Goal: Transaction & Acquisition: Download file/media

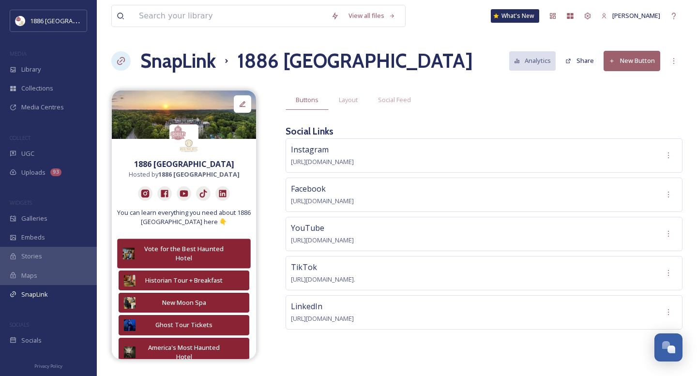
scroll to position [487, 0]
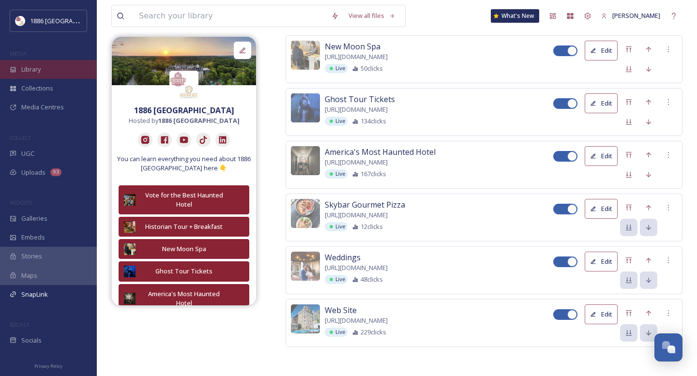
click at [22, 66] on span "Library" at bounding box center [30, 69] width 19 height 9
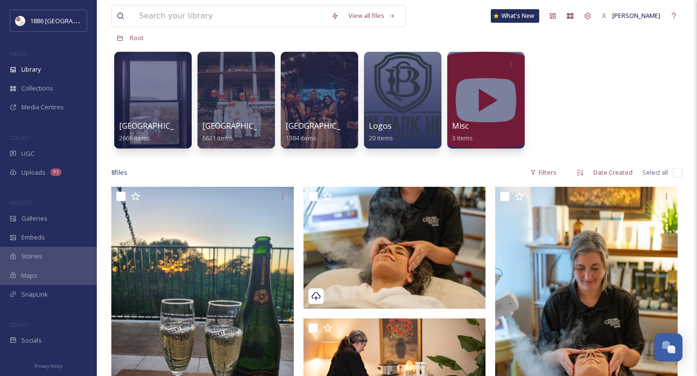
scroll to position [42, 0]
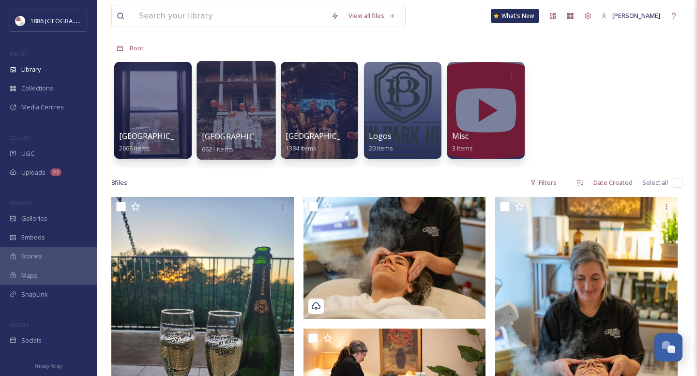
click at [206, 136] on span "[GEOGRAPHIC_DATA]" at bounding box center [241, 136] width 79 height 11
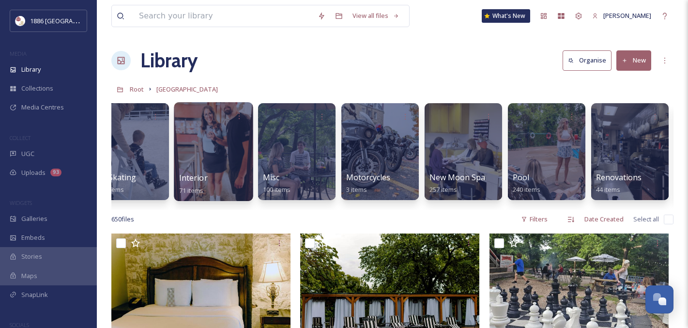
scroll to position [0, 1271]
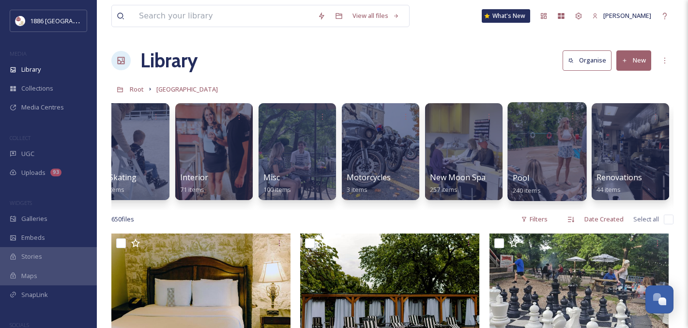
click at [544, 173] on div "Pool 240 items" at bounding box center [547, 184] width 69 height 24
click at [524, 179] on span "Pool" at bounding box center [521, 177] width 17 height 11
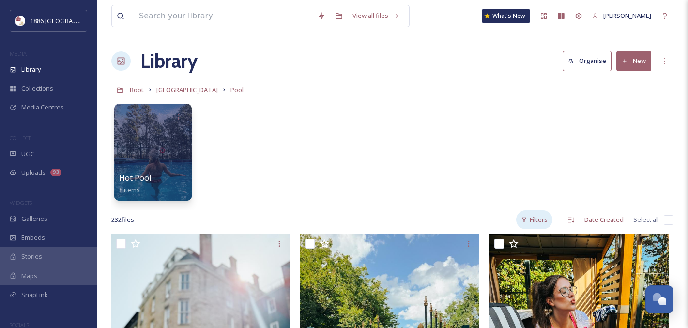
click at [529, 226] on div "Filters" at bounding box center [534, 219] width 36 height 19
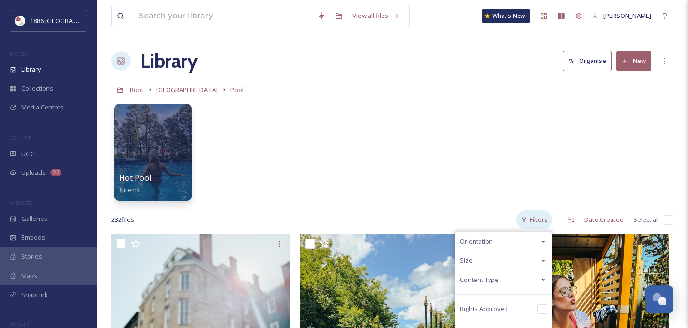
click at [530, 223] on div "Filters" at bounding box center [534, 219] width 36 height 19
click at [542, 279] on icon at bounding box center [543, 279] width 8 height 8
click at [480, 317] on div "Video" at bounding box center [503, 317] width 97 height 19
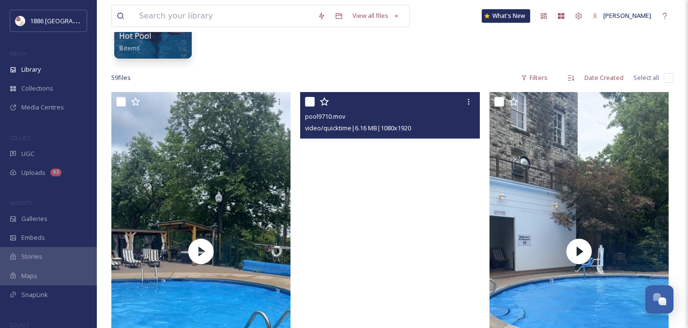
scroll to position [142, 0]
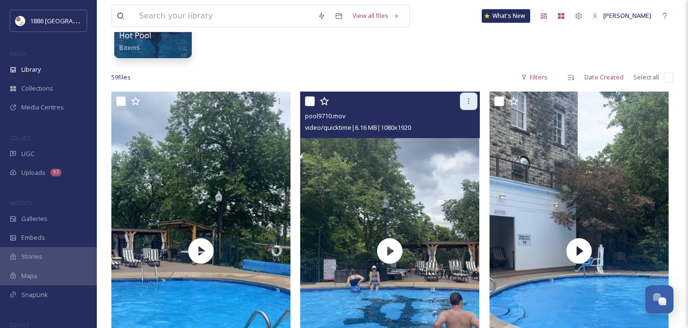
click at [467, 99] on icon at bounding box center [469, 101] width 8 height 8
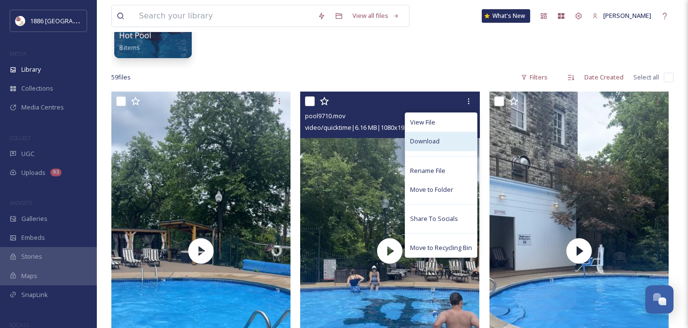
click at [447, 138] on div "Download" at bounding box center [441, 141] width 72 height 19
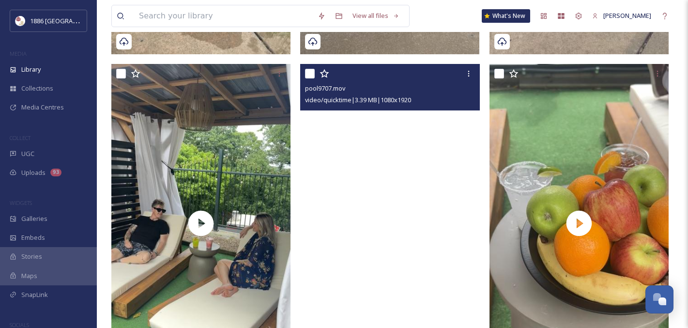
scroll to position [496, 0]
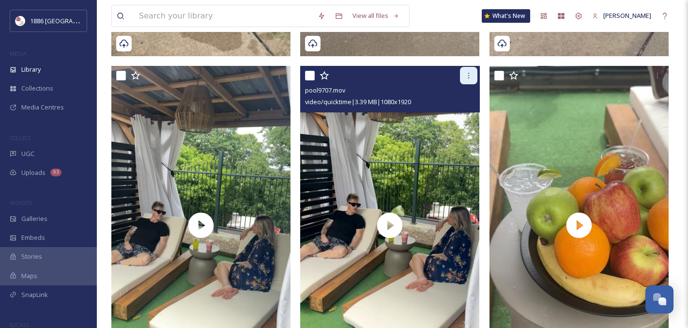
click at [465, 74] on icon at bounding box center [469, 76] width 8 height 8
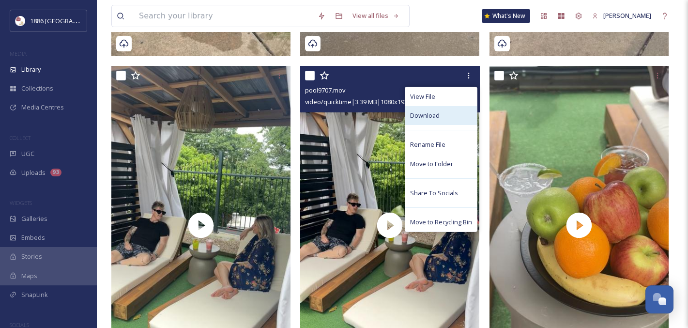
click at [455, 110] on div "Download" at bounding box center [441, 115] width 72 height 19
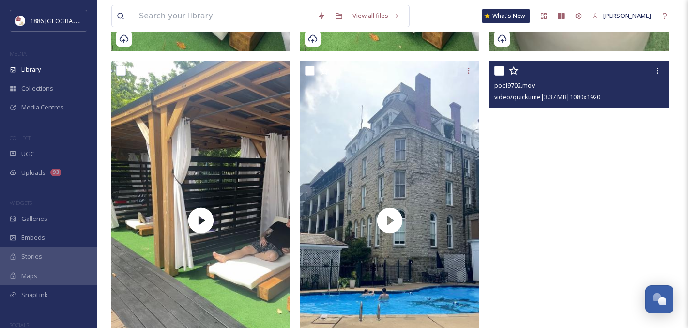
scroll to position [823, 0]
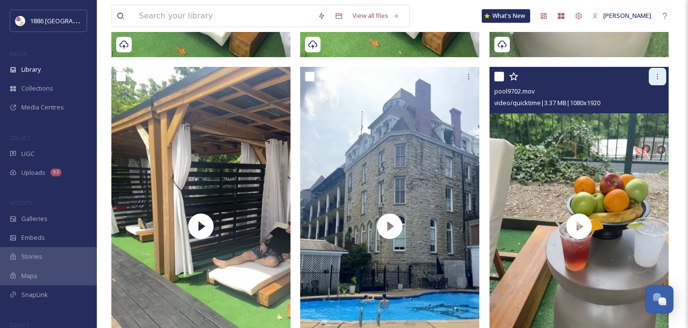
click at [658, 76] on icon at bounding box center [658, 77] width 8 height 8
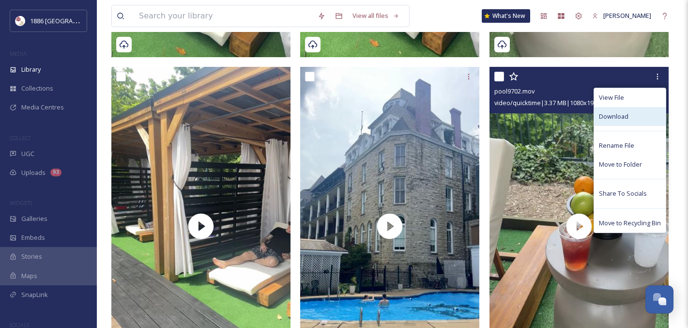
click at [638, 119] on div "Download" at bounding box center [630, 116] width 72 height 19
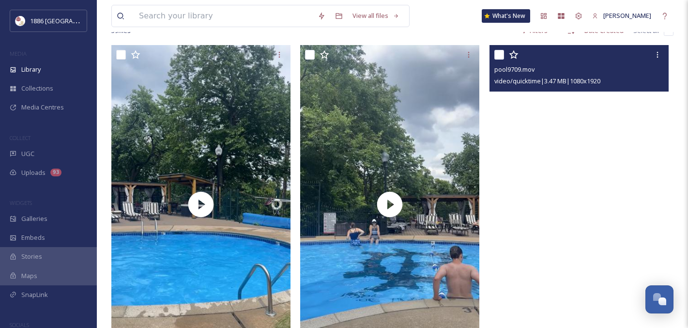
scroll to position [178, 0]
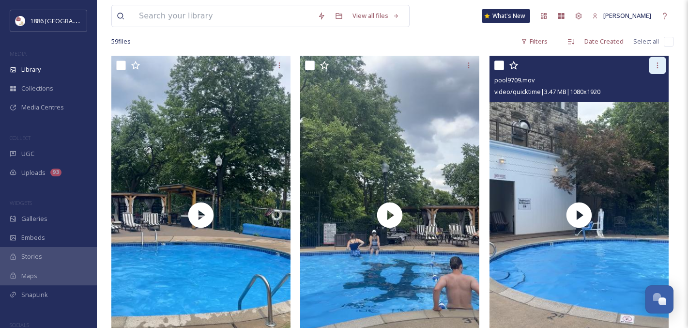
click at [657, 64] on icon at bounding box center [658, 65] width 8 height 8
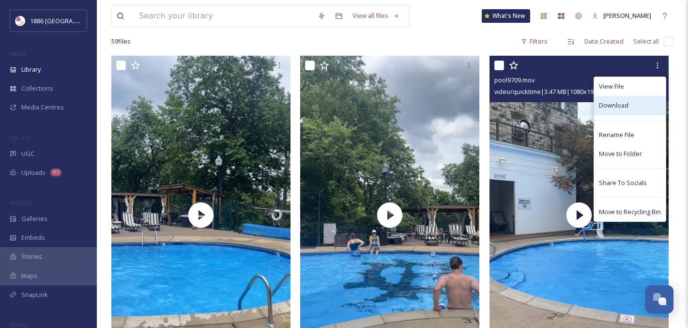
click at [634, 106] on div "Download" at bounding box center [630, 105] width 72 height 19
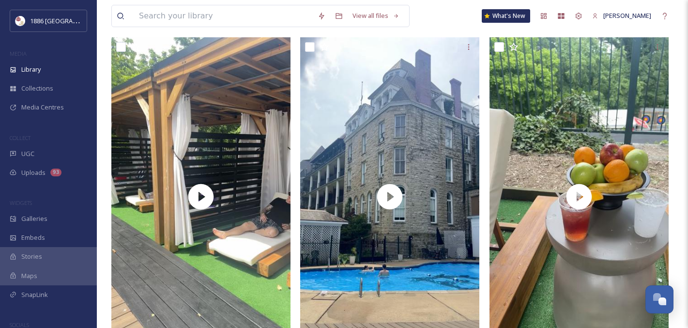
scroll to position [852, 0]
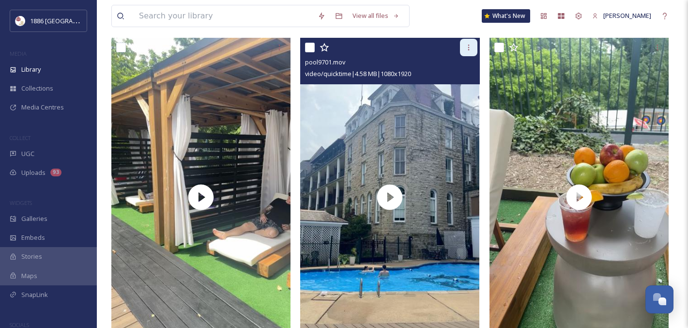
click at [471, 48] on icon at bounding box center [469, 48] width 8 height 8
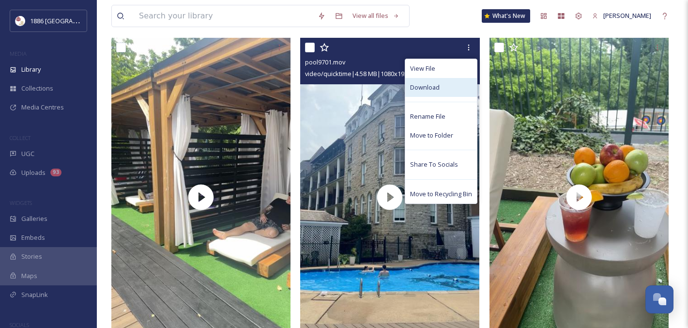
click at [460, 90] on div "Download" at bounding box center [441, 87] width 72 height 19
